Goal: Task Accomplishment & Management: Manage account settings

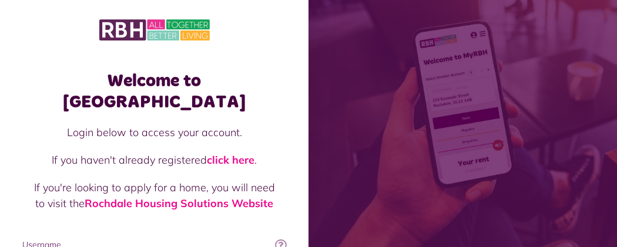
type input "**********"
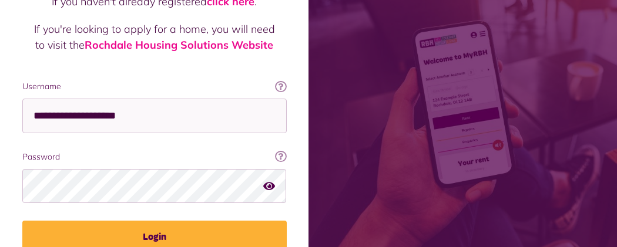
scroll to position [164, 0]
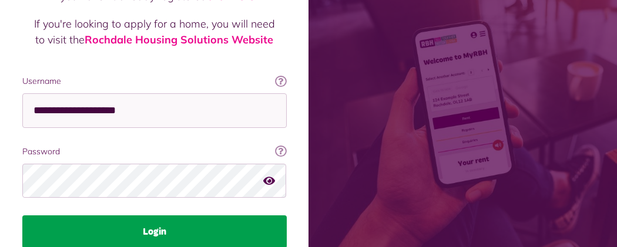
click at [287, 216] on button "Login" at bounding box center [154, 232] width 264 height 33
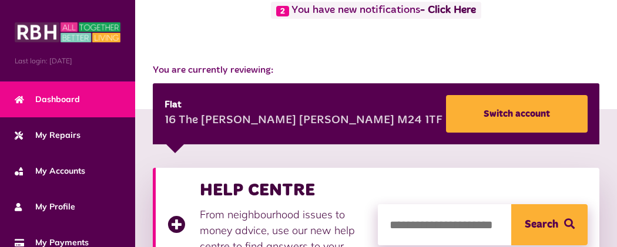
scroll to position [117, 0]
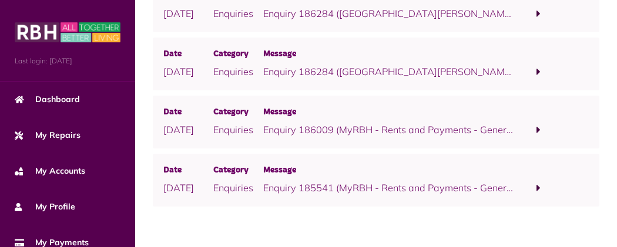
scroll to position [563, 0]
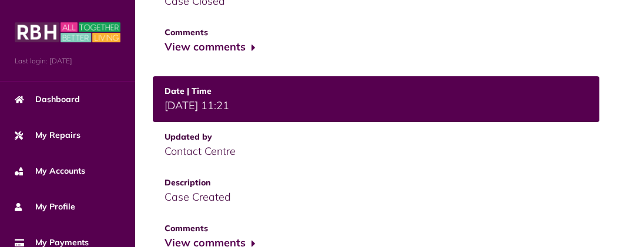
scroll to position [915, 0]
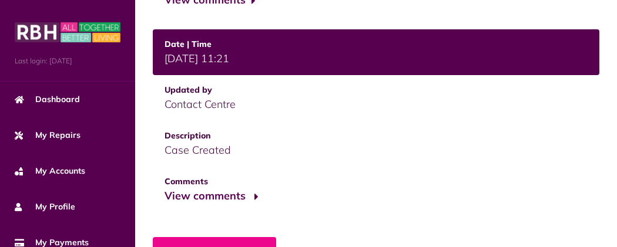
click at [165, 188] on button "View comments" at bounding box center [210, 196] width 91 height 17
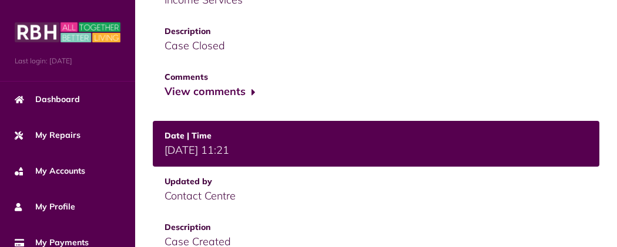
scroll to position [751, 0]
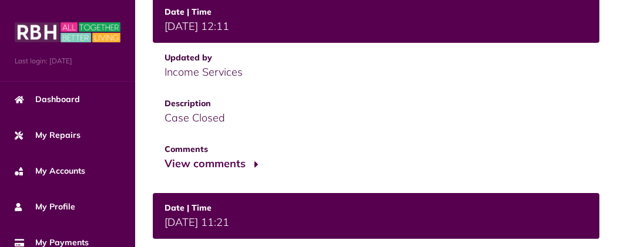
click at [165, 156] on button "View comments" at bounding box center [210, 164] width 91 height 17
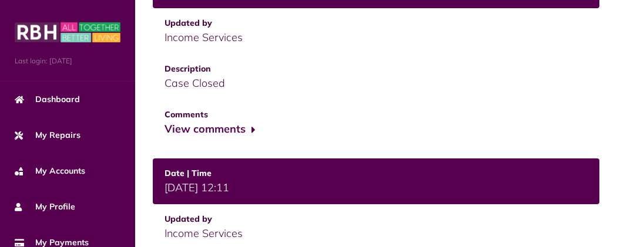
scroll to position [587, 0]
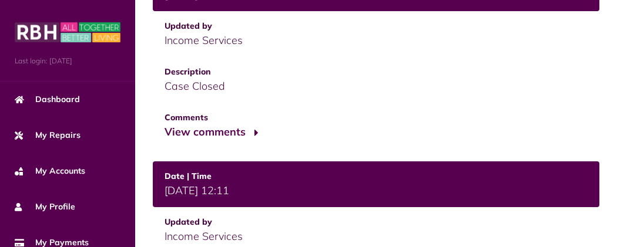
click at [165, 124] on button "View comments" at bounding box center [210, 132] width 91 height 17
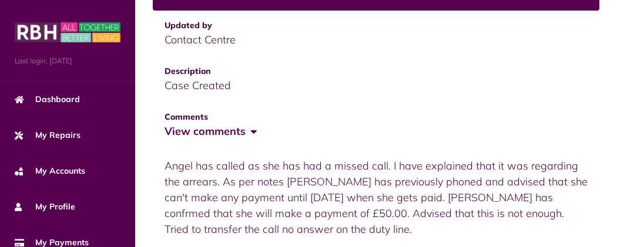
scroll to position [1096, 0]
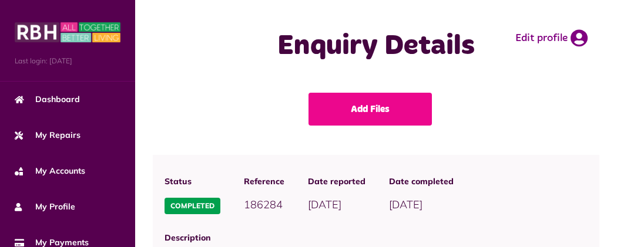
scroll to position [913, 0]
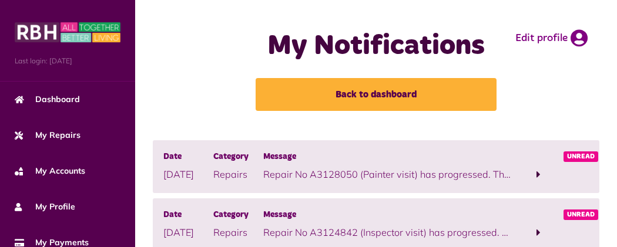
scroll to position [563, 0]
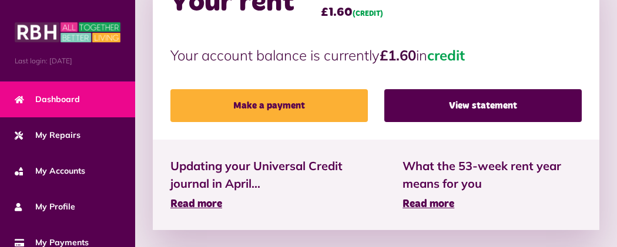
scroll to position [422, 0]
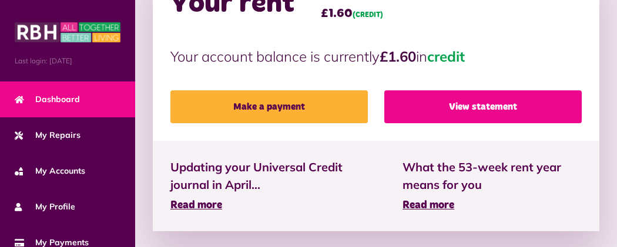
click at [468, 93] on link "View statement" at bounding box center [482, 106] width 197 height 33
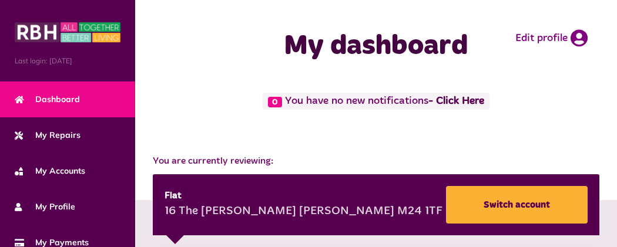
scroll to position [381, 0]
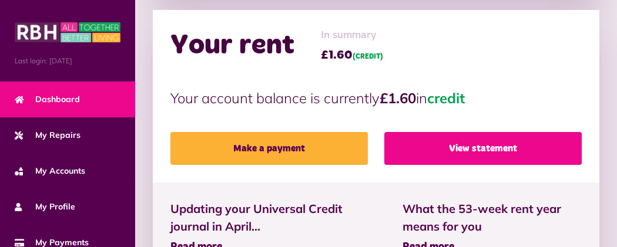
click at [432, 132] on link "View statement" at bounding box center [482, 148] width 197 height 33
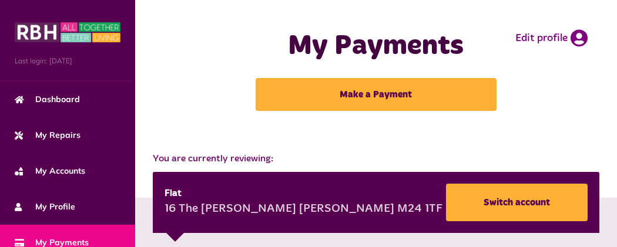
click at [0, 0] on button "Menu" at bounding box center [0, 0] width 0 height 0
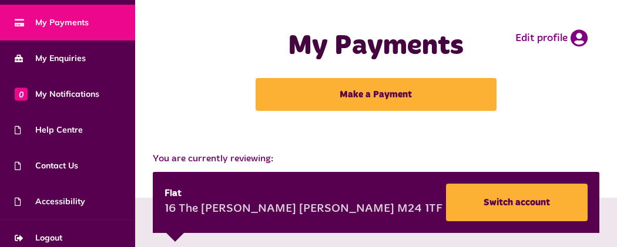
scroll to position [228, 0]
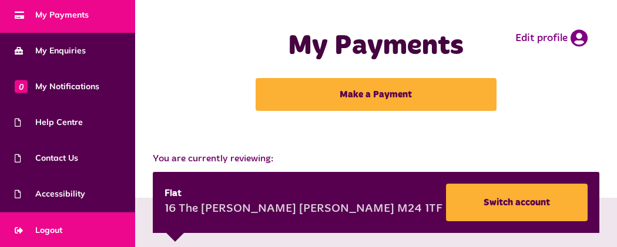
click at [78, 231] on link "Logout" at bounding box center [67, 231] width 135 height 36
